Goal: Task Accomplishment & Management: Complete application form

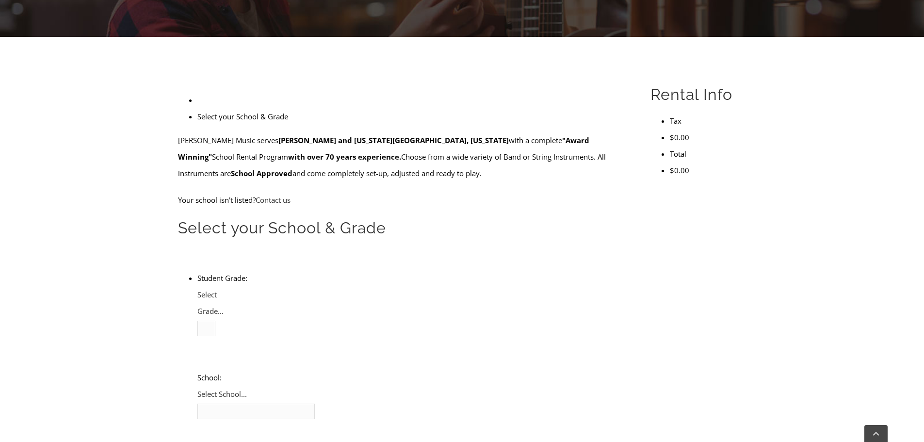
scroll to position [146, 0]
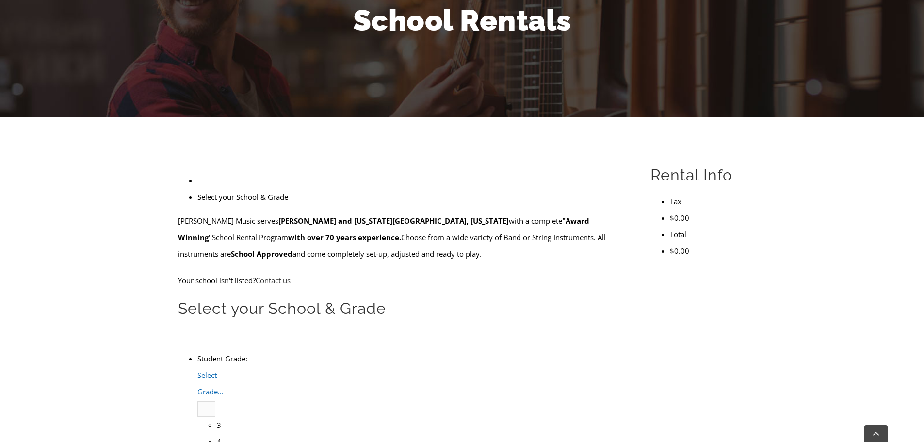
click at [356, 268] on b at bounding box center [359, 267] width 9 height 10
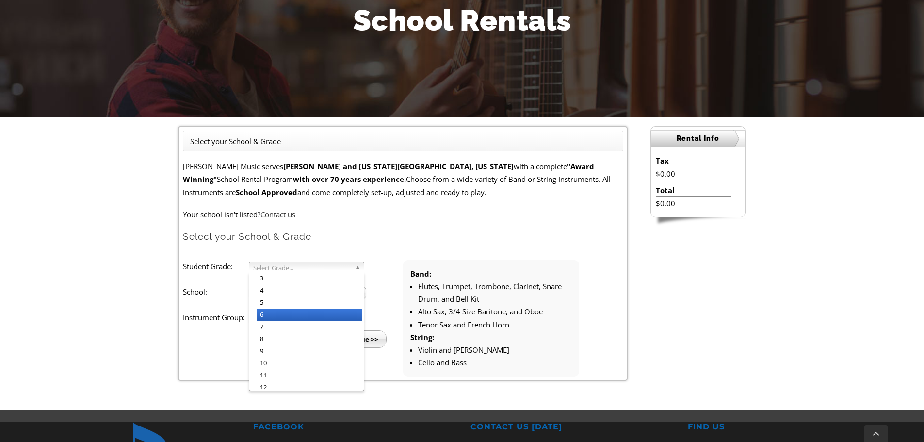
click at [276, 310] on li "6" at bounding box center [309, 315] width 105 height 12
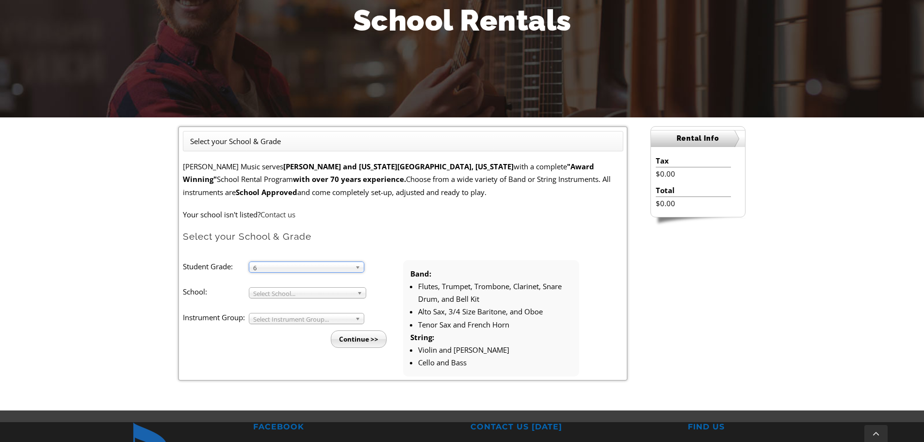
click at [366, 292] on b at bounding box center [361, 293] width 9 height 10
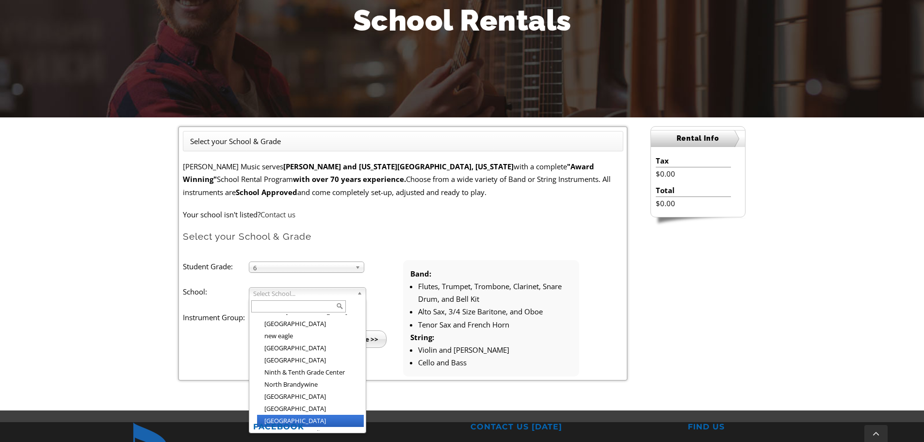
scroll to position [1013, 0]
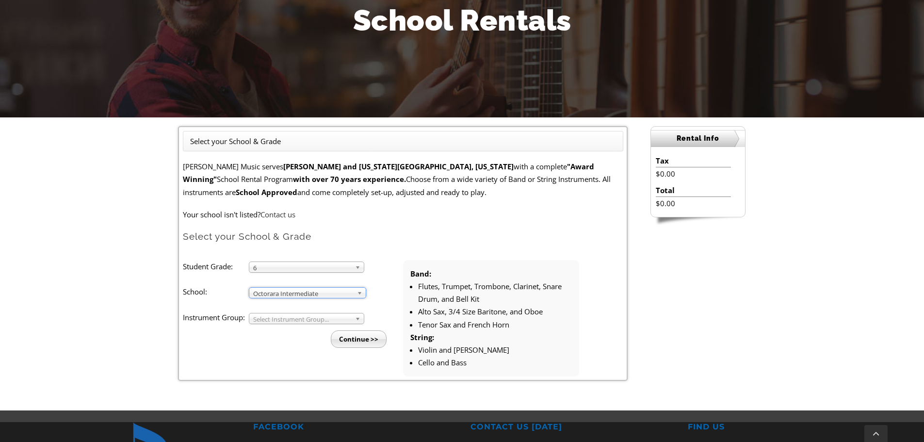
click at [350, 320] on span "Select Instrument Group..." at bounding box center [302, 319] width 98 height 12
click at [292, 330] on li "Band" at bounding box center [309, 330] width 105 height 12
click at [372, 342] on input "Continue >>" at bounding box center [359, 338] width 56 height 17
